Goal: Transaction & Acquisition: Subscribe to service/newsletter

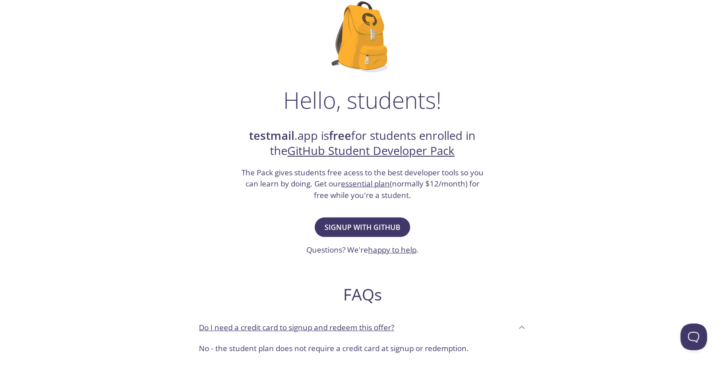
scroll to position [65, 0]
click at [383, 228] on span "Signup with GitHub" at bounding box center [362, 226] width 76 height 12
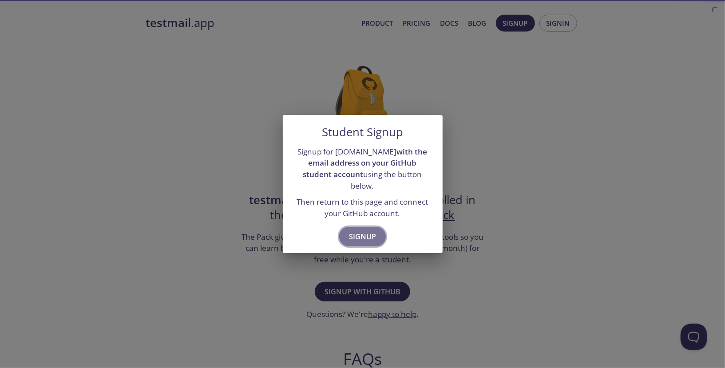
click at [380, 228] on button "Signup" at bounding box center [362, 237] width 47 height 20
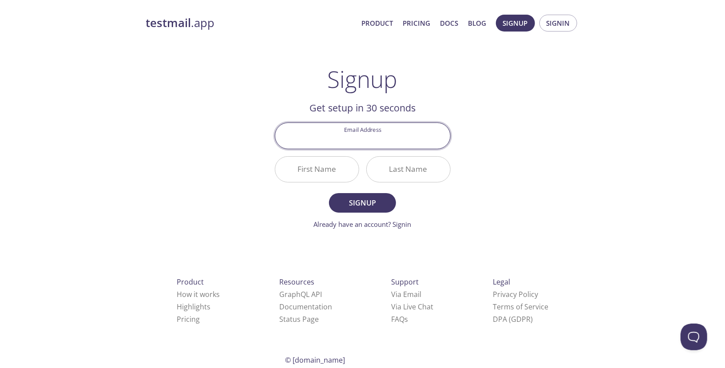
click at [391, 146] on input "Email Address" at bounding box center [362, 135] width 175 height 25
type input "[EMAIL_ADDRESS][DOMAIN_NAME]"
click at [335, 175] on input "First Name" at bounding box center [316, 169] width 83 height 25
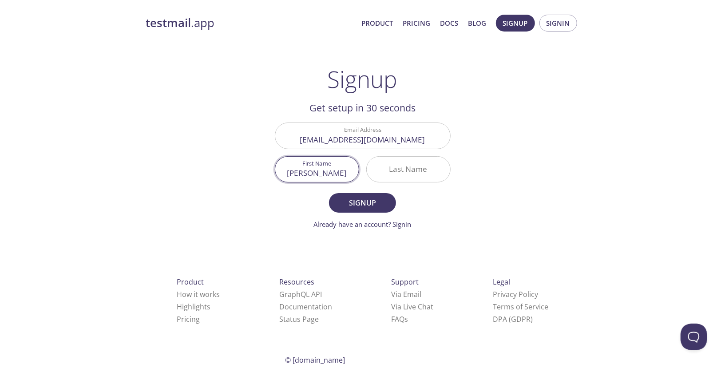
type input "[PERSON_NAME]"
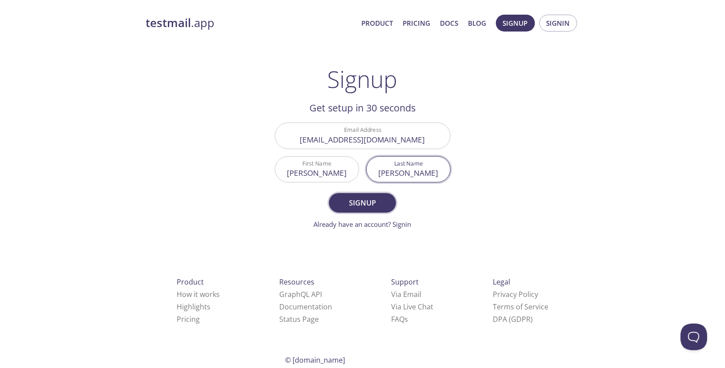
type input "[PERSON_NAME]"
click at [329, 201] on button "Signup" at bounding box center [362, 203] width 67 height 20
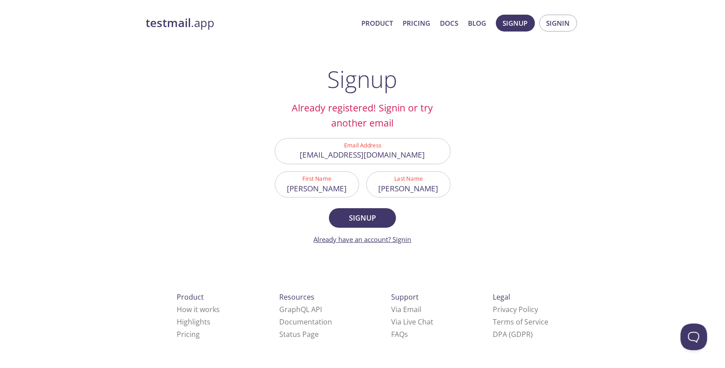
click at [400, 237] on link "Already have an account? Signin" at bounding box center [363, 239] width 98 height 9
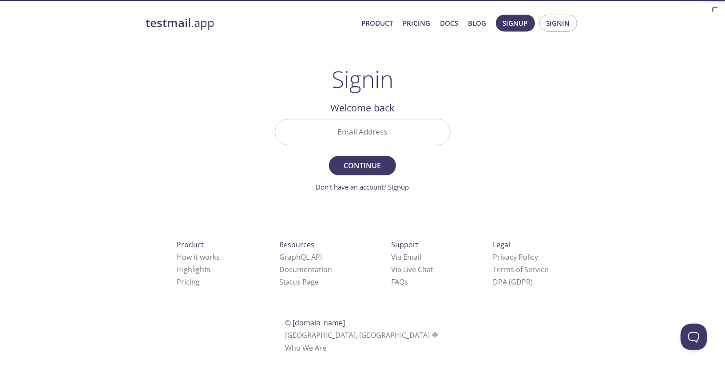
click at [379, 134] on input "Email Address" at bounding box center [362, 131] width 175 height 25
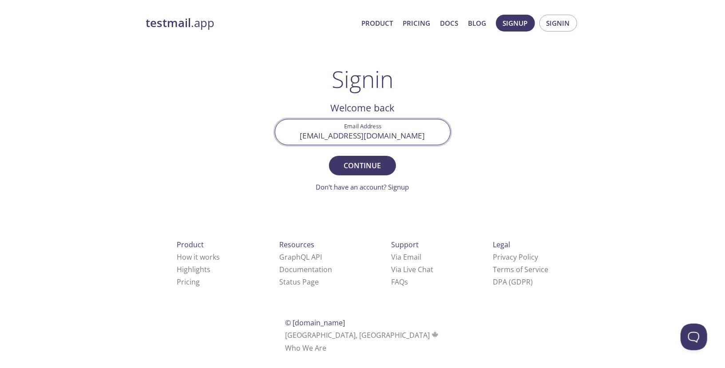
type input "[EMAIL_ADDRESS][DOMAIN_NAME]"
click at [329, 156] on button "Continue" at bounding box center [362, 166] width 67 height 20
click at [377, 137] on input "Signin Security Code" at bounding box center [362, 131] width 175 height 25
type input "H4F1P5C"
click at [386, 158] on button "Signin" at bounding box center [362, 166] width 67 height 20
